Goal: Task Accomplishment & Management: Complete application form

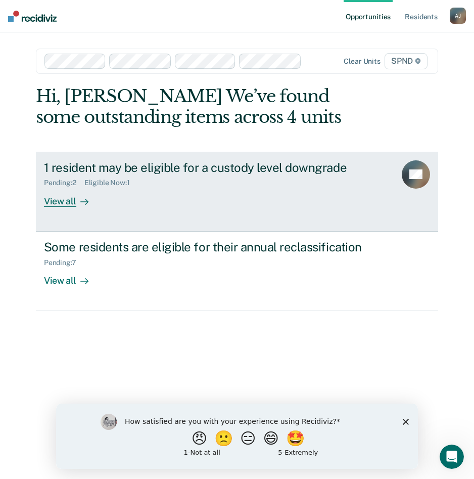
click at [81, 208] on link "1 resident may be eligible for a custody level downgrade Pending : 2 Eligible N…" at bounding box center [237, 192] width 402 height 80
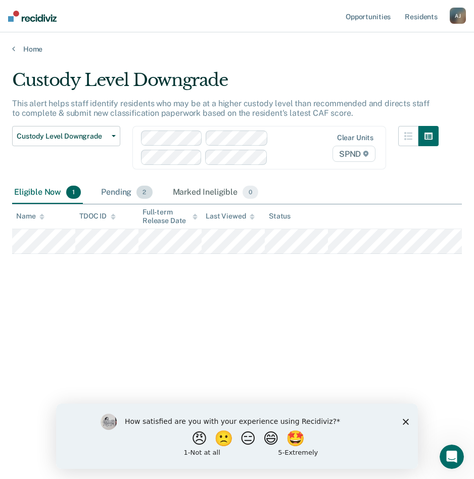
click at [135, 190] on div "Pending 2" at bounding box center [126, 192] width 55 height 22
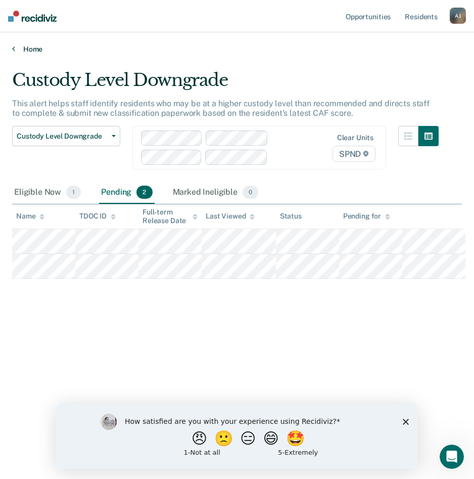
click at [40, 46] on link "Home" at bounding box center [237, 48] width 450 height 9
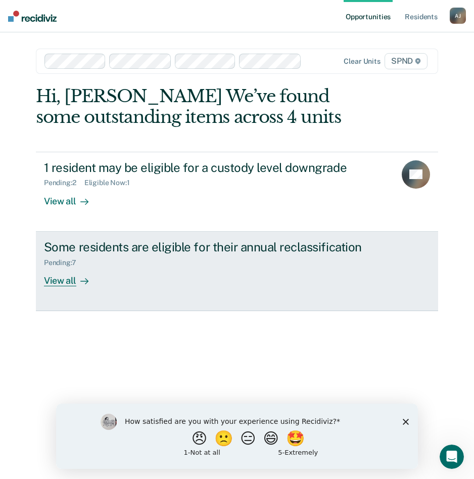
click at [75, 288] on link "Some residents are eligible for their annual reclassification Pending : 7 View …" at bounding box center [237, 270] width 402 height 79
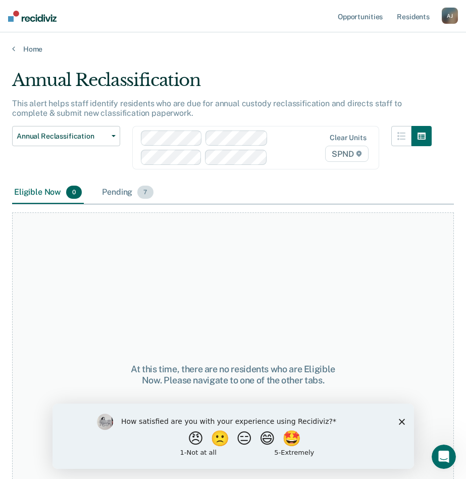
click at [117, 196] on div "Pending 7" at bounding box center [127, 192] width 55 height 22
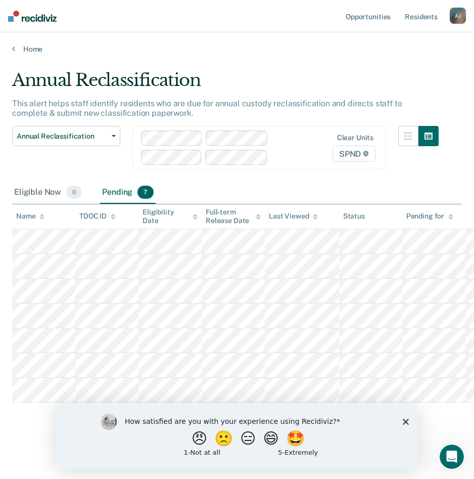
drag, startPoint x: 407, startPoint y: 419, endPoint x: 405, endPoint y: 412, distance: 7.0
click at [407, 420] on icon "Close survey" at bounding box center [406, 421] width 6 height 6
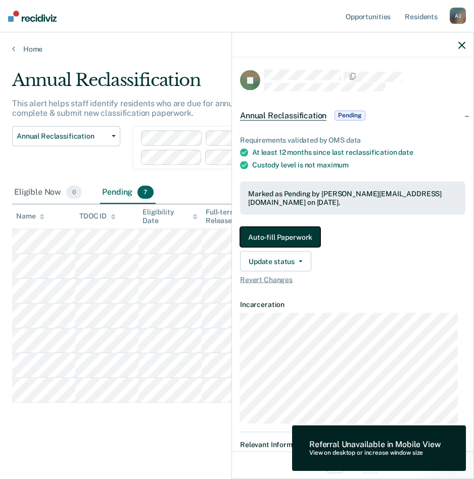
click at [276, 238] on button "Auto-fill Paperwork" at bounding box center [280, 236] width 80 height 20
click at [275, 235] on button "Auto-fill Paperwork" at bounding box center [280, 236] width 80 height 20
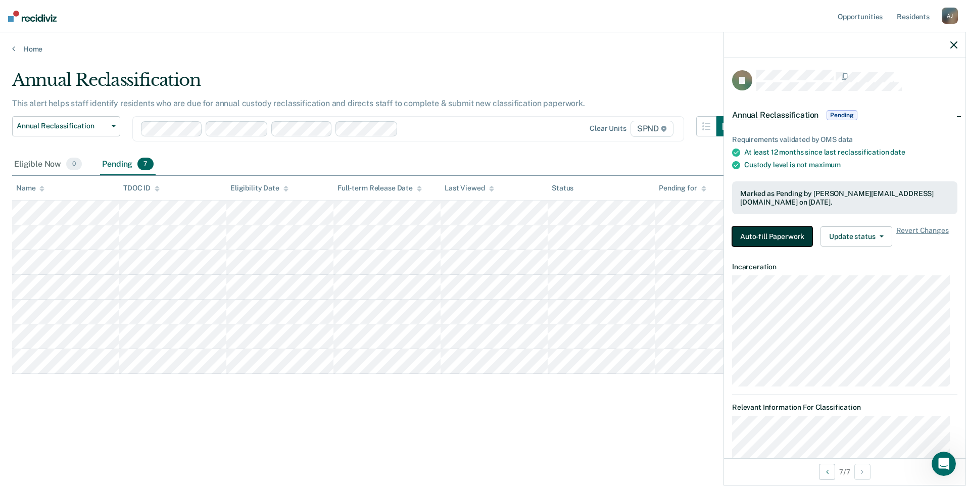
click at [474, 237] on button "Auto-fill Paperwork" at bounding box center [772, 236] width 80 height 20
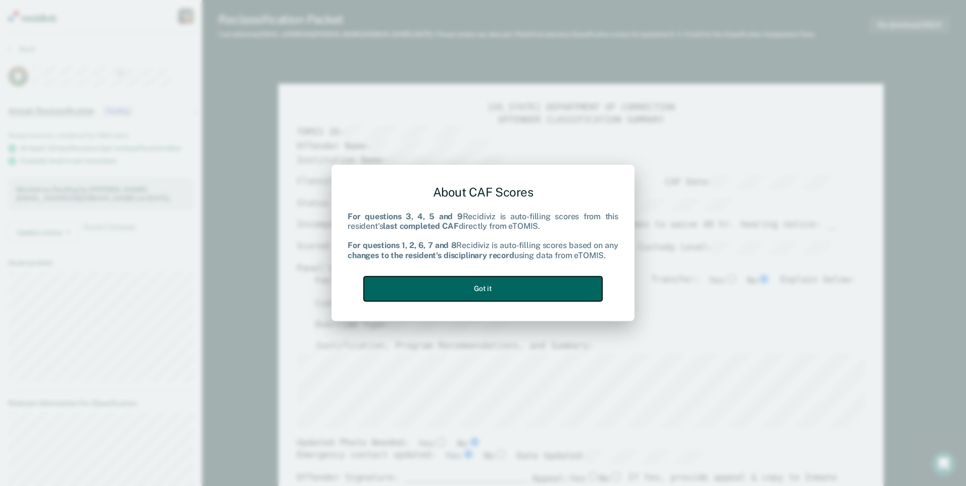
click at [474, 287] on button "Got it" at bounding box center [483, 288] width 239 height 25
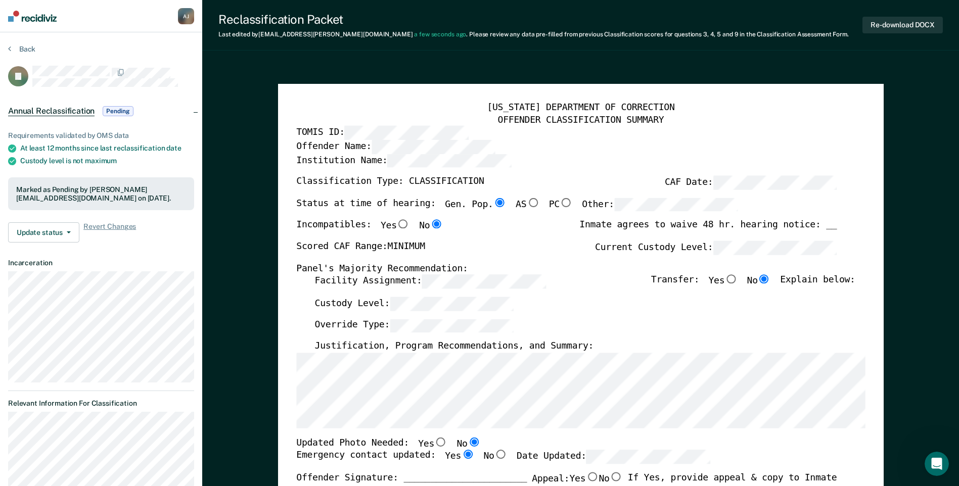
type textarea "x"
